Goal: Task Accomplishment & Management: Manage account settings

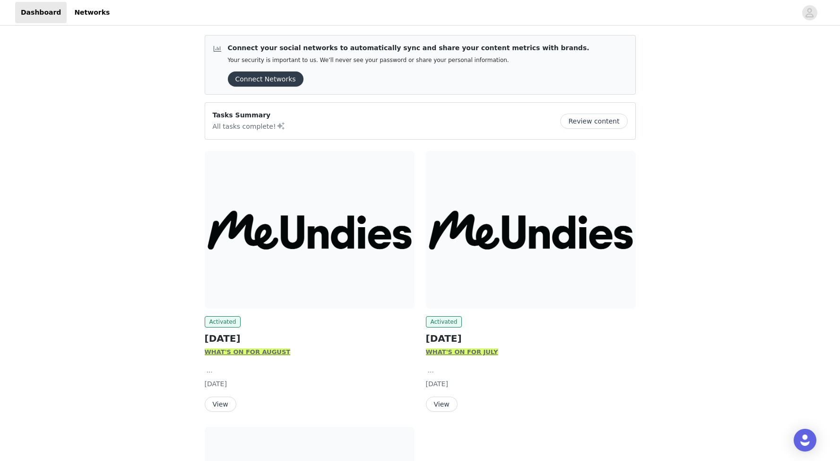
click at [218, 405] on button "View" at bounding box center [221, 403] width 32 height 15
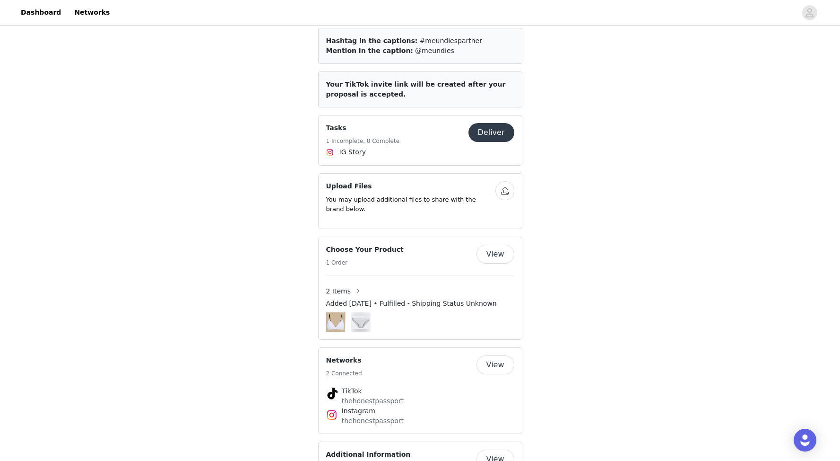
scroll to position [612, 0]
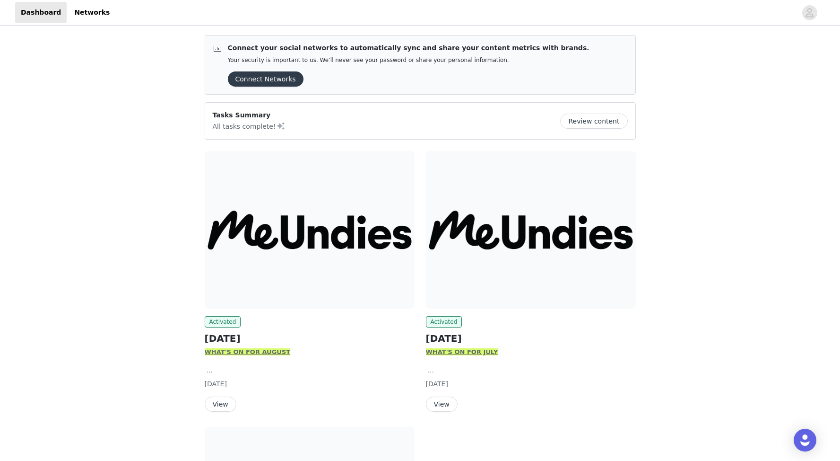
click at [274, 79] on button "Connect Networks" at bounding box center [266, 78] width 76 height 15
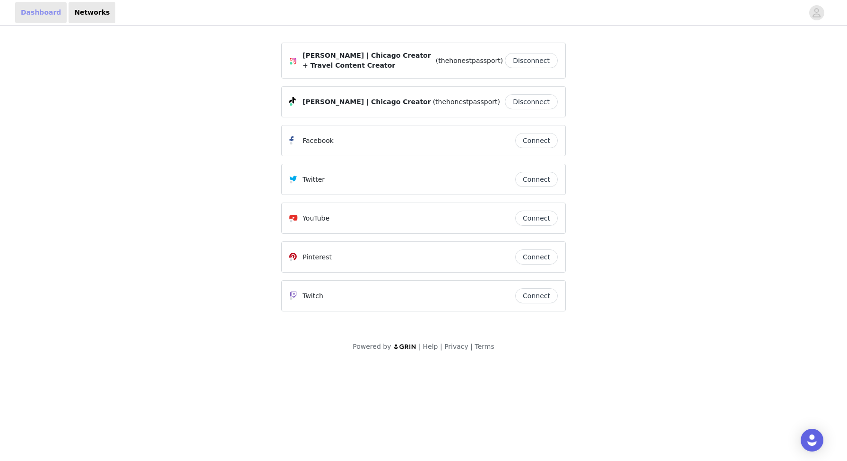
click at [42, 13] on link "Dashboard" at bounding box center [41, 12] width 52 height 21
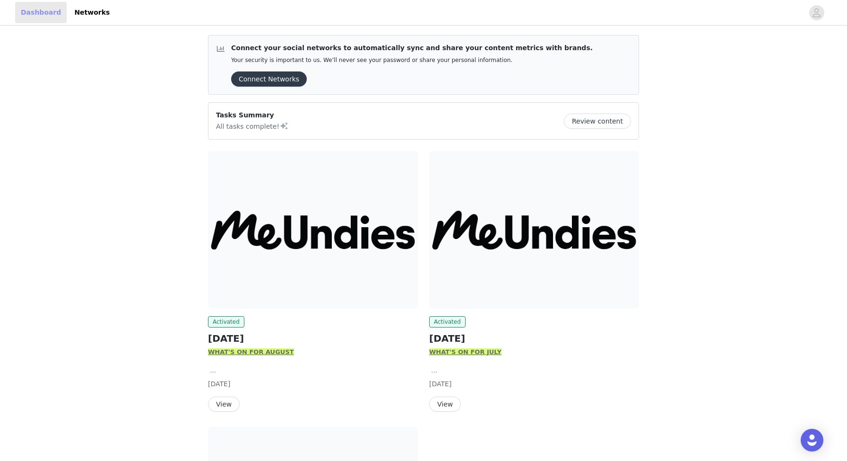
click at [42, 13] on link "Dashboard" at bounding box center [41, 12] width 52 height 21
